Goal: Entertainment & Leisure: Consume media (video, audio)

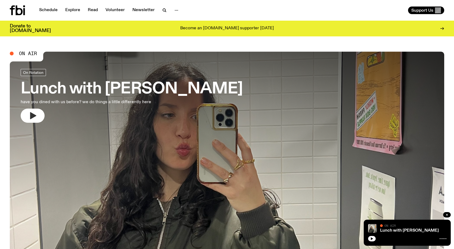
click at [27, 117] on button "button" at bounding box center [33, 116] width 24 height 14
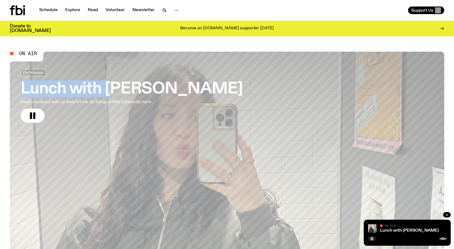
drag, startPoint x: 214, startPoint y: 45, endPoint x: 107, endPoint y: 86, distance: 114.1
click at [106, 87] on h3 "Lunch with [PERSON_NAME]" at bounding box center [132, 89] width 222 height 15
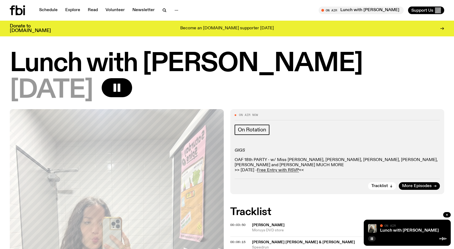
drag, startPoint x: 305, startPoint y: 65, endPoint x: 159, endPoint y: 73, distance: 145.4
click at [143, 75] on h1 "Lunch with [PERSON_NAME]" at bounding box center [227, 64] width 435 height 24
click at [360, 72] on h1 "Lunch with [PERSON_NAME]" at bounding box center [227, 64] width 435 height 24
click at [356, 72] on h1 "Lunch with [PERSON_NAME]" at bounding box center [227, 64] width 435 height 24
drag, startPoint x: 312, startPoint y: 62, endPoint x: 149, endPoint y: 69, distance: 163.3
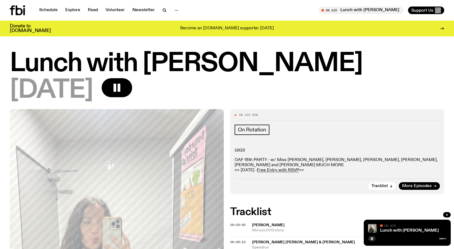
click at [149, 69] on h1 "Lunch with [PERSON_NAME]" at bounding box center [227, 64] width 435 height 24
click at [340, 67] on h1 "Lunch with [PERSON_NAME]" at bounding box center [227, 64] width 435 height 24
